Goal: Task Accomplishment & Management: Manage account settings

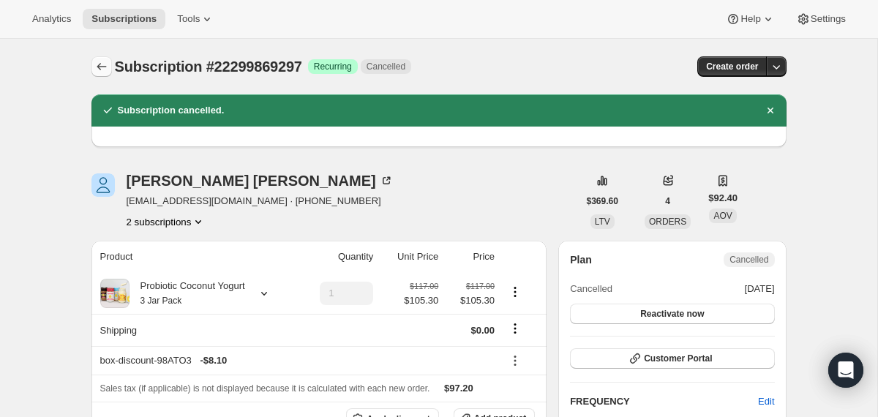
click at [105, 62] on icon "Subscriptions" at bounding box center [101, 66] width 15 height 15
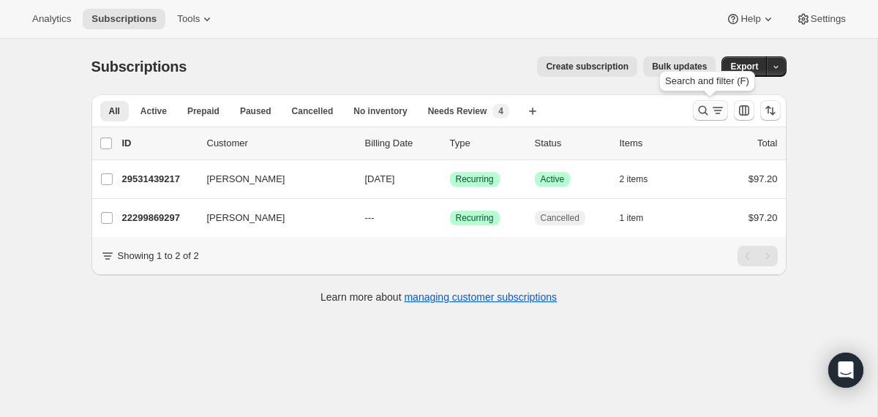
click at [701, 106] on icon "Search and filter results" at bounding box center [703, 111] width 10 height 10
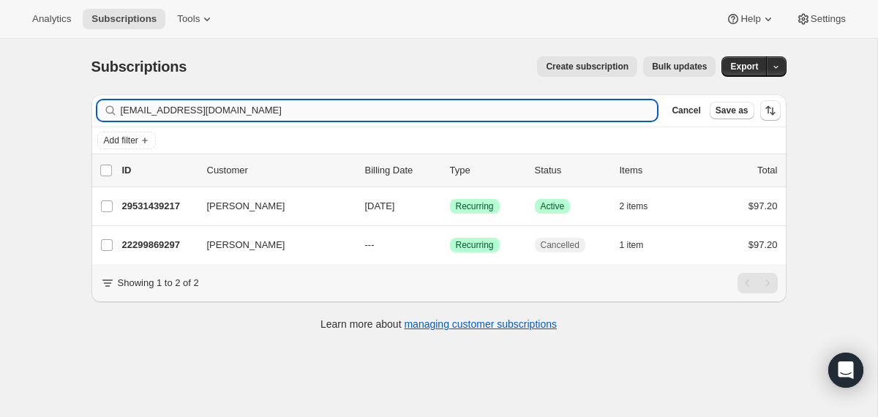
click at [520, 114] on input "[EMAIL_ADDRESS][DOMAIN_NAME]" at bounding box center [389, 110] width 537 height 20
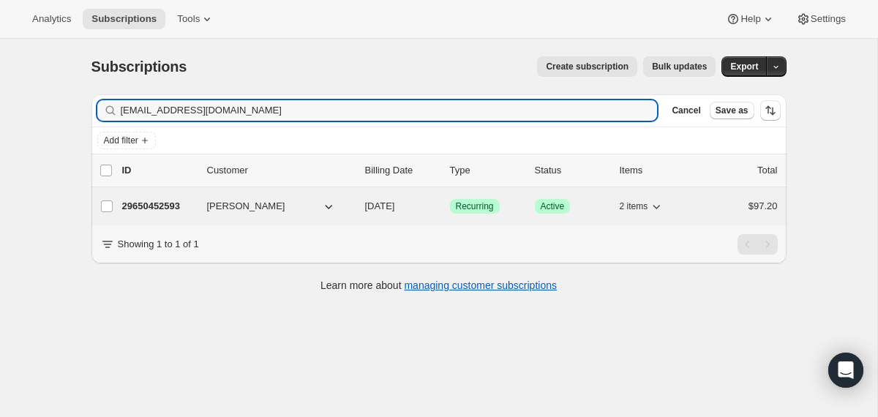
type input "[EMAIL_ADDRESS][DOMAIN_NAME]"
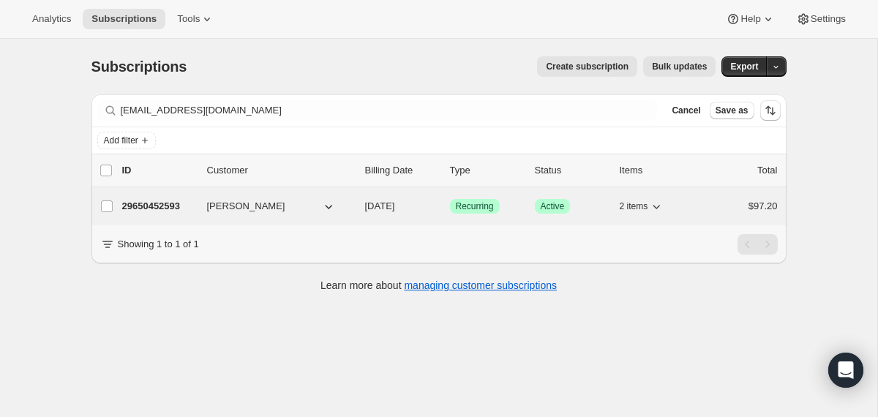
click at [351, 200] on div "[PERSON_NAME]" at bounding box center [280, 206] width 146 height 15
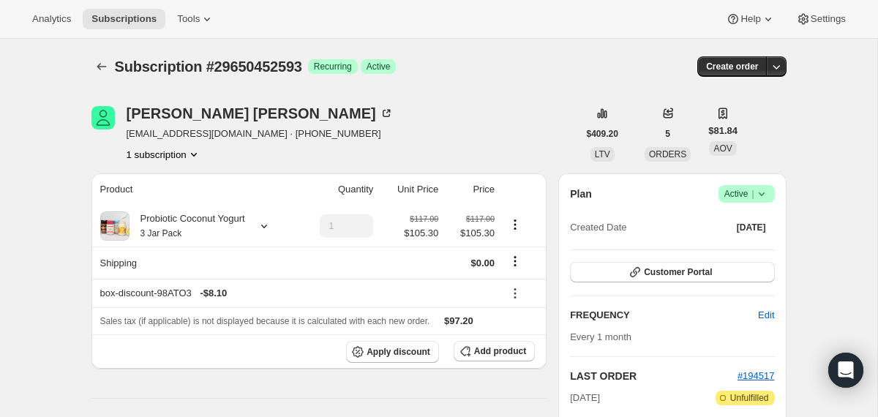
click at [766, 188] on icon at bounding box center [762, 194] width 15 height 15
click at [761, 239] on button "Cancel subscription" at bounding box center [741, 247] width 92 height 23
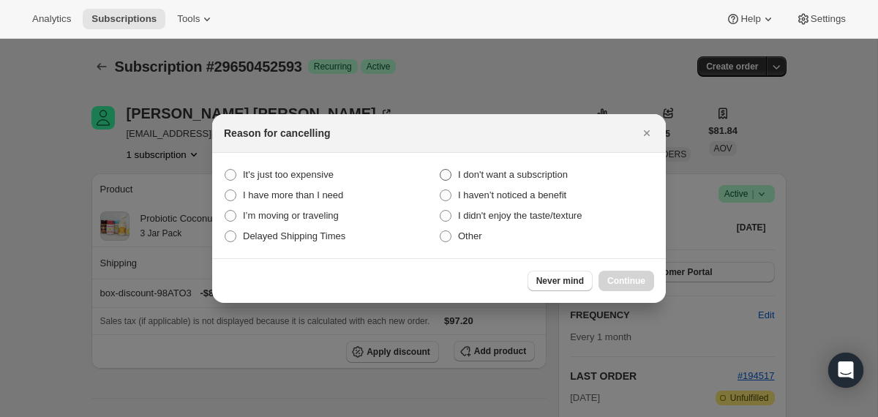
click at [533, 180] on span "I don't want a subscription" at bounding box center [513, 174] width 110 height 11
click at [441, 170] on subscription "I don't want a subscription" at bounding box center [440, 169] width 1 height 1
radio subscription "true"
click at [619, 278] on span "Continue" at bounding box center [627, 281] width 38 height 12
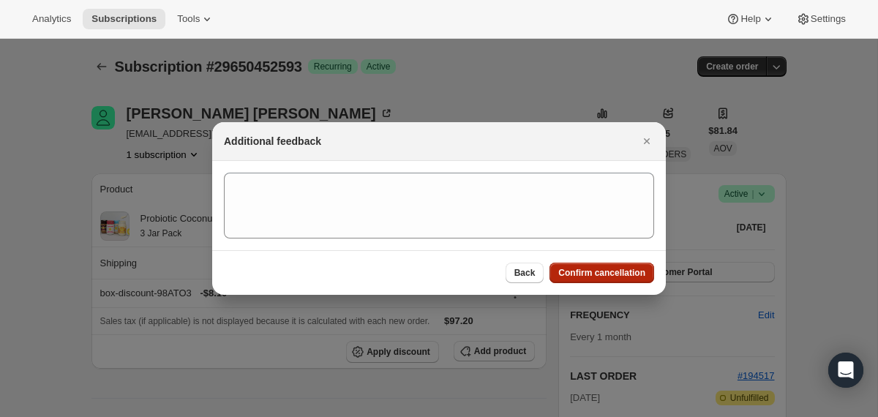
click at [619, 278] on span "Confirm cancellation" at bounding box center [602, 273] width 87 height 12
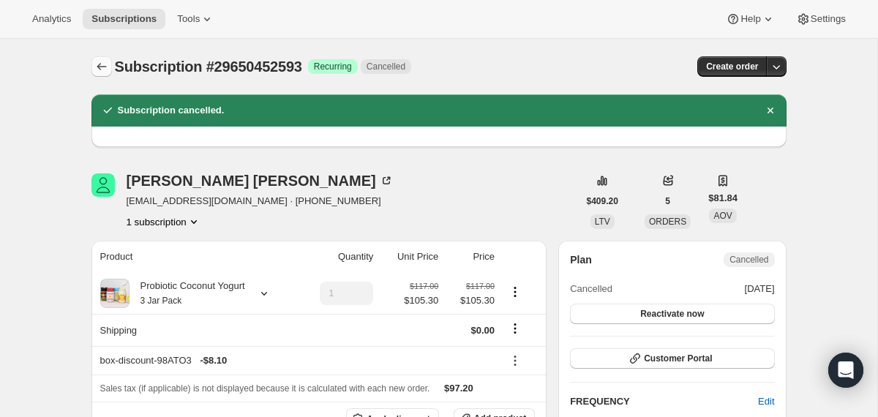
click at [95, 59] on button "Subscriptions" at bounding box center [102, 66] width 20 height 20
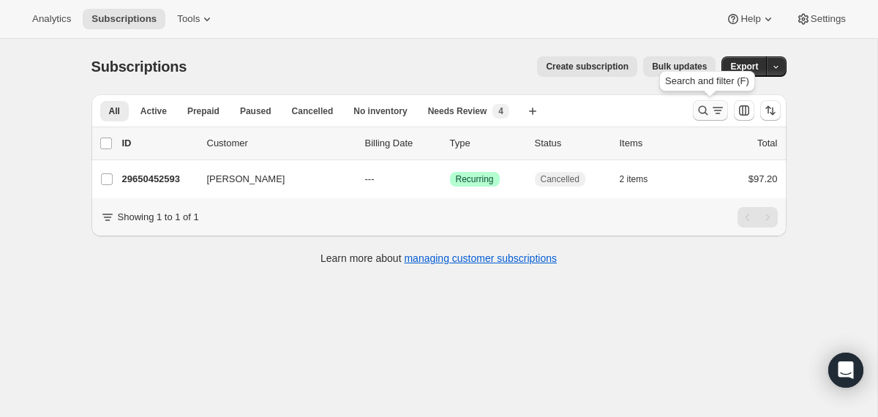
click at [706, 113] on icon "Search and filter results" at bounding box center [703, 110] width 15 height 15
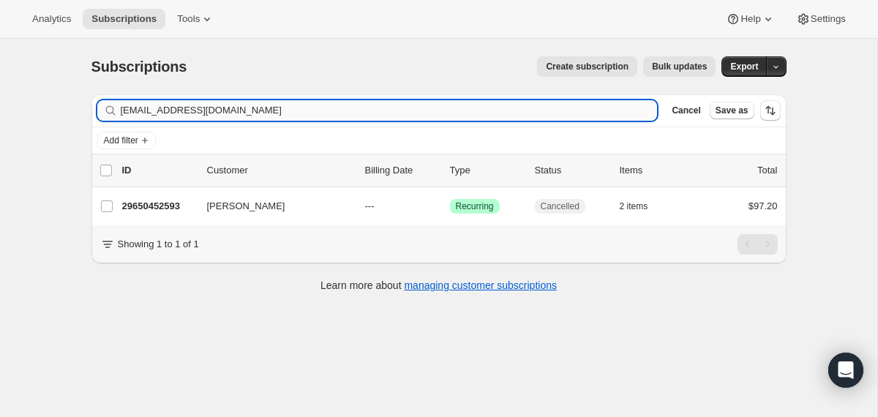
click at [482, 115] on input "[EMAIL_ADDRESS][DOMAIN_NAME]" at bounding box center [389, 110] width 537 height 20
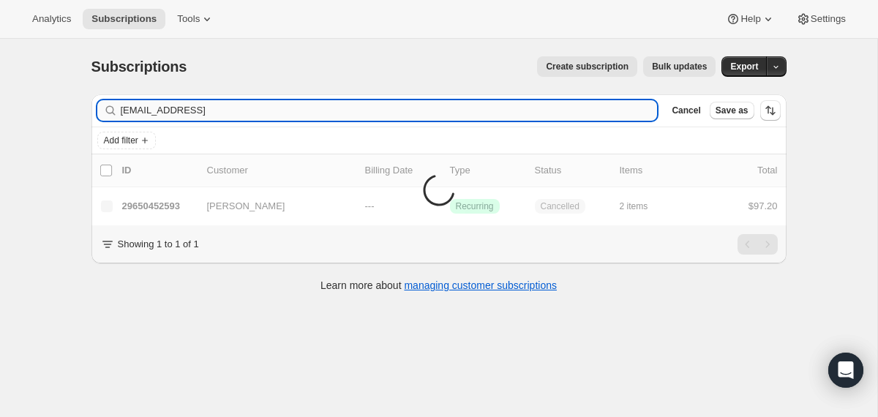
click at [482, 115] on input "[EMAIL_ADDRESS]" at bounding box center [389, 110] width 537 height 20
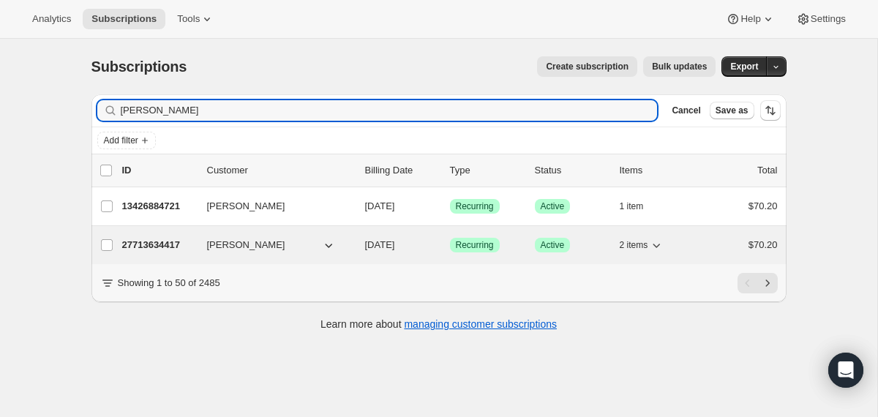
type input "[PERSON_NAME]"
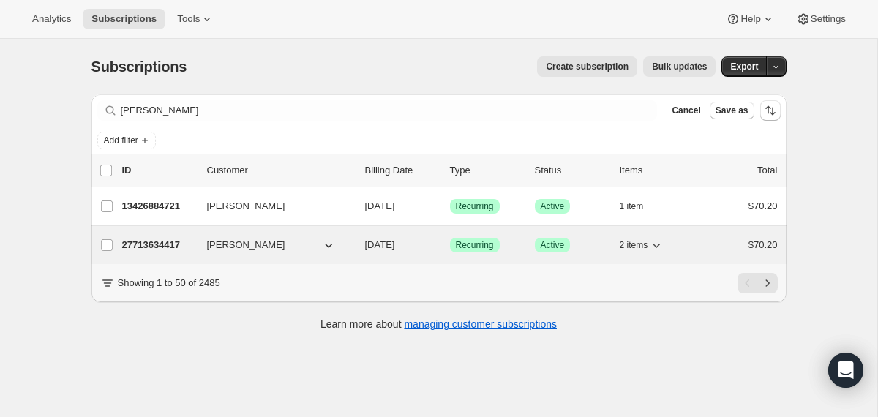
click at [357, 247] on div "27713634417 [PERSON_NAME] [DATE] Success Recurring Success Active 2 items $70.20" at bounding box center [450, 245] width 656 height 20
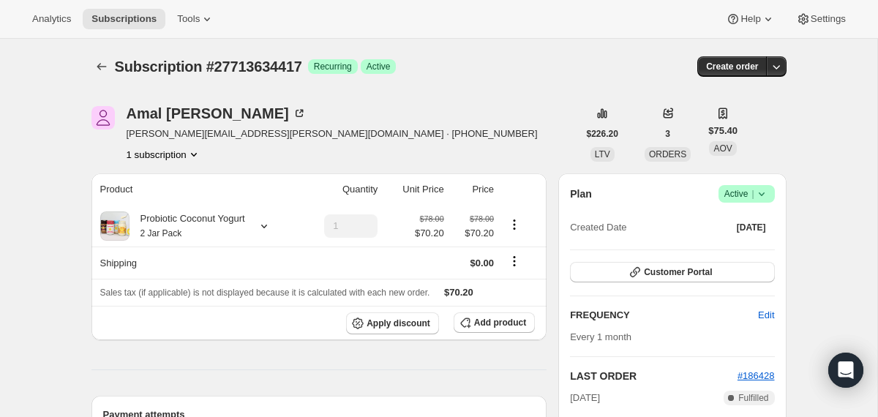
click at [771, 198] on span "Success Active |" at bounding box center [747, 194] width 56 height 18
click at [747, 248] on span "Cancel subscription" at bounding box center [741, 247] width 83 height 11
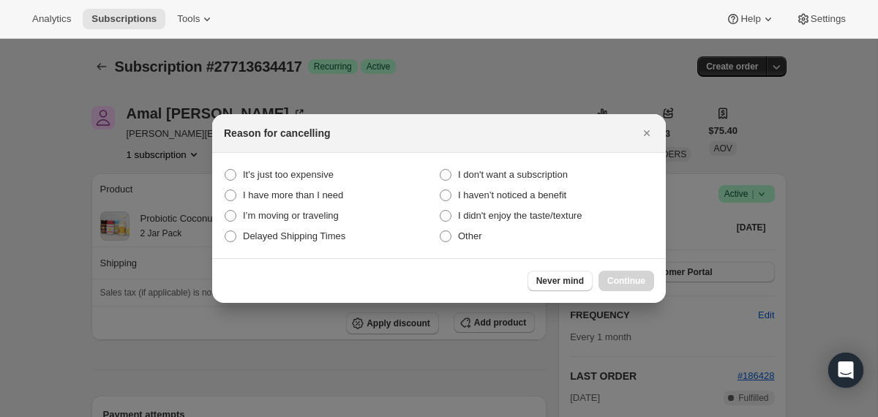
click at [559, 159] on section "It's just too expensive I don't want a subscription I have more than I need I h…" at bounding box center [439, 205] width 454 height 105
click at [559, 179] on span "I don't want a subscription" at bounding box center [513, 174] width 110 height 11
click at [441, 170] on subscription "I don't want a subscription" at bounding box center [440, 169] width 1 height 1
radio subscription "true"
click at [613, 274] on button "Continue" at bounding box center [627, 281] width 56 height 20
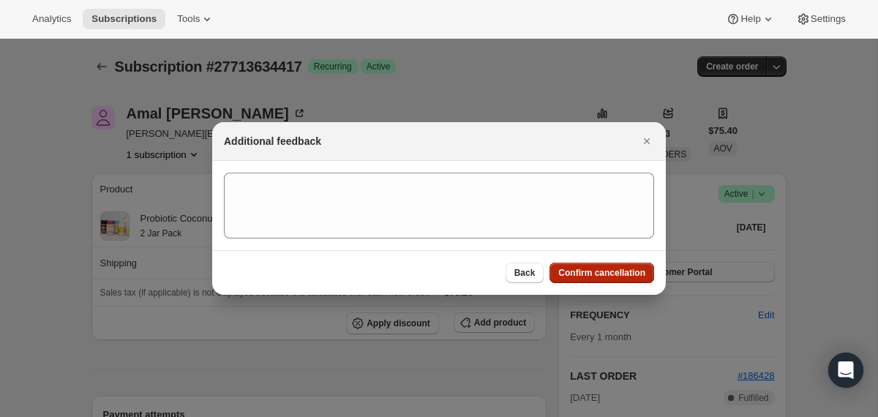
click at [613, 274] on span "Confirm cancellation" at bounding box center [602, 273] width 87 height 12
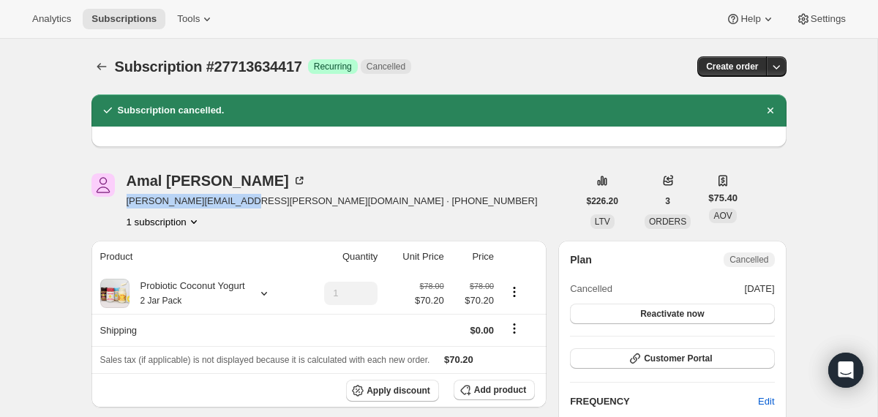
drag, startPoint x: 239, startPoint y: 201, endPoint x: 124, endPoint y: 204, distance: 115.7
click at [124, 204] on div "[PERSON_NAME] Aslan [EMAIL_ADDRESS][PERSON_NAME][DOMAIN_NAME] · [PHONE_NUMBER] …" at bounding box center [335, 201] width 487 height 56
copy span "[PERSON_NAME][EMAIL_ADDRESS][PERSON_NAME][DOMAIN_NAME]"
click at [107, 69] on icon "Subscriptions" at bounding box center [101, 66] width 15 height 15
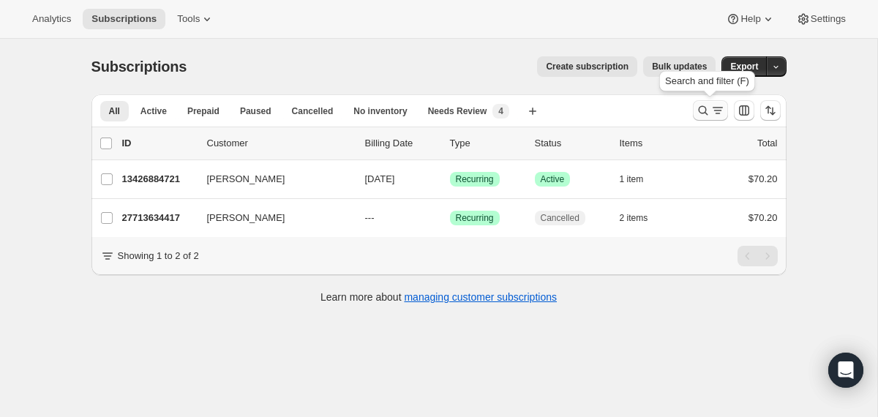
click at [693, 113] on button "Search and filter results" at bounding box center [710, 110] width 35 height 20
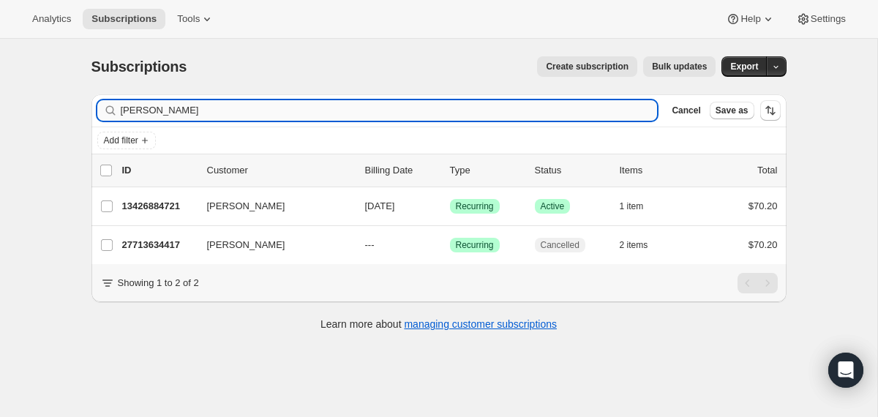
click at [552, 109] on input "[PERSON_NAME]" at bounding box center [389, 110] width 537 height 20
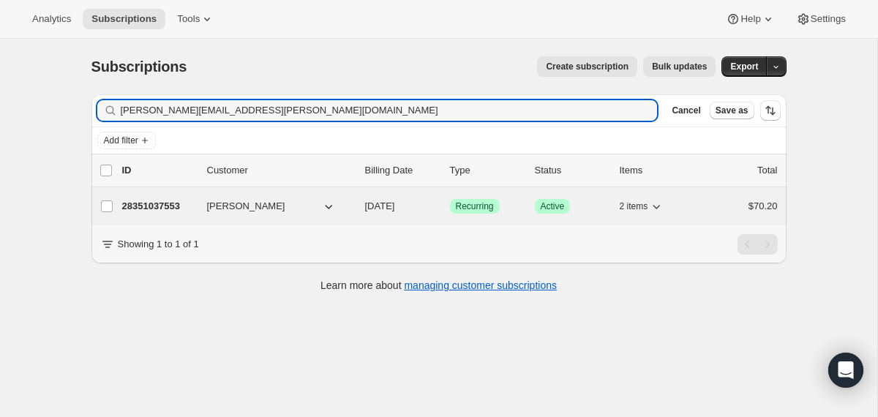
type input "[PERSON_NAME][EMAIL_ADDRESS][PERSON_NAME][DOMAIN_NAME]"
click at [356, 206] on div "28351037553 [PERSON_NAME] [DATE] Success Recurring Success Active 2 items $70.20" at bounding box center [450, 206] width 656 height 20
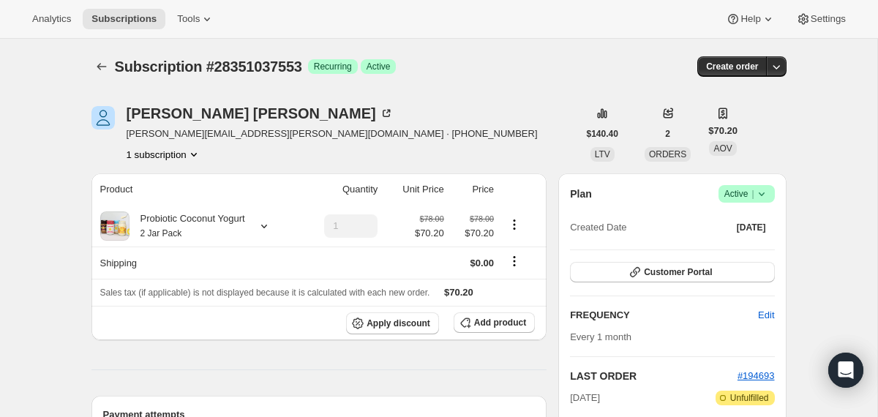
click at [763, 201] on icon at bounding box center [762, 194] width 15 height 15
click at [761, 241] on span "Cancel subscription" at bounding box center [741, 248] width 83 height 15
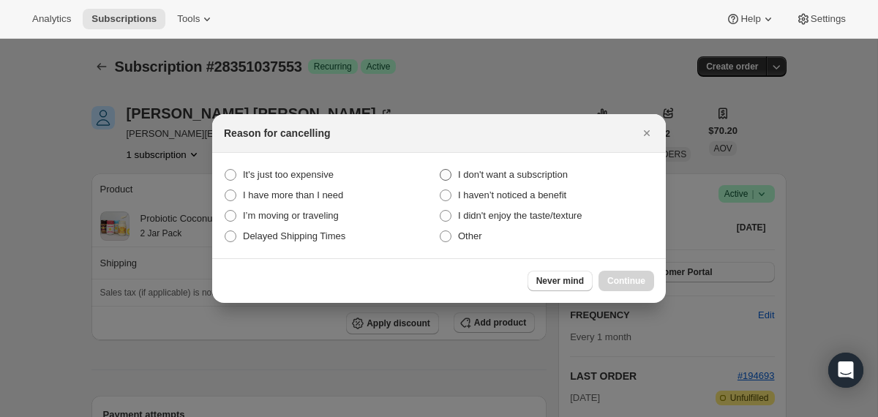
click at [520, 178] on span "I don't want a subscription" at bounding box center [513, 174] width 110 height 11
click at [441, 170] on subscription "I don't want a subscription" at bounding box center [440, 169] width 1 height 1
radio subscription "true"
click at [632, 272] on button "Continue" at bounding box center [627, 281] width 56 height 20
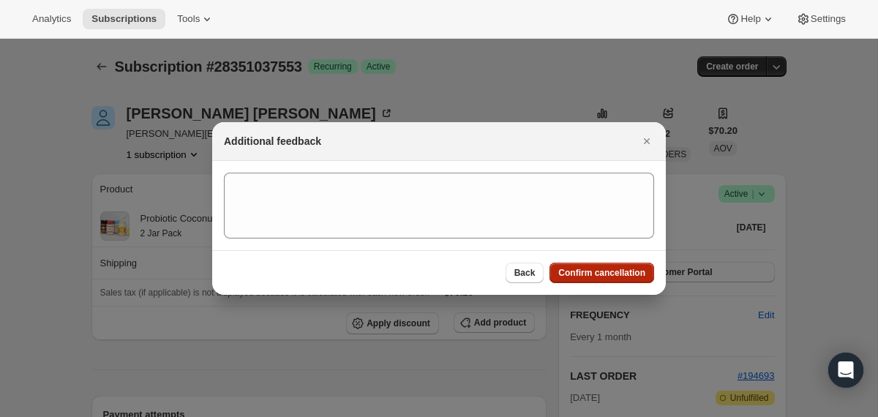
click at [632, 272] on span "Confirm cancellation" at bounding box center [602, 273] width 87 height 12
